Goal: Navigation & Orientation: Find specific page/section

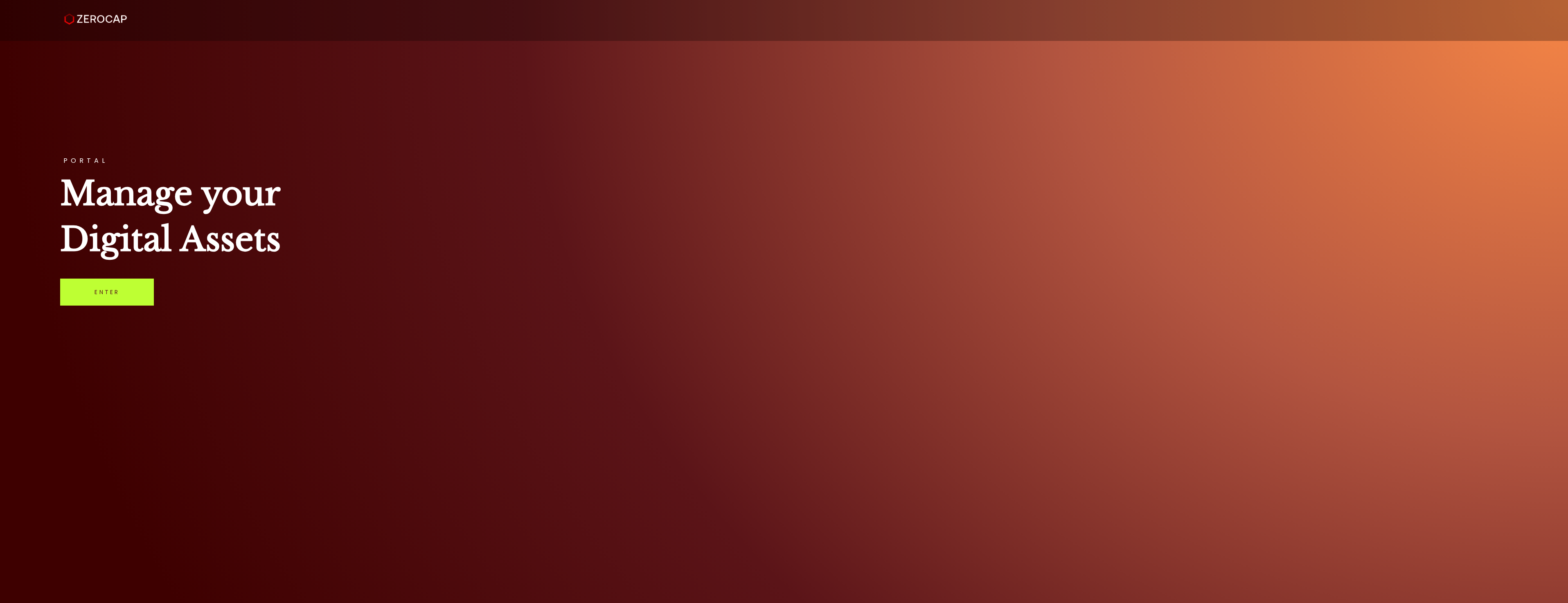
click at [119, 295] on link "Enter" at bounding box center [107, 292] width 94 height 27
